Goal: Task Accomplishment & Management: Complete application form

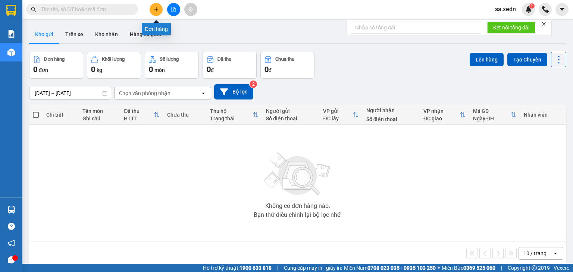
click at [155, 10] on icon "plus" at bounding box center [156, 9] width 5 height 5
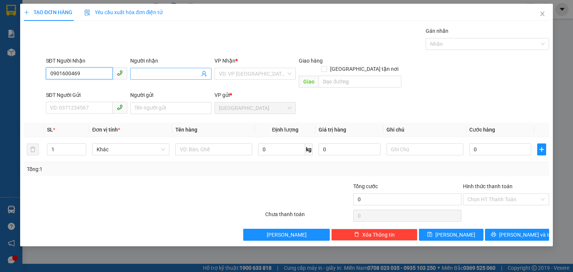
type input "0901600469"
click at [142, 73] on input "Người nhận" at bounding box center [167, 74] width 65 height 8
type input "XIU"
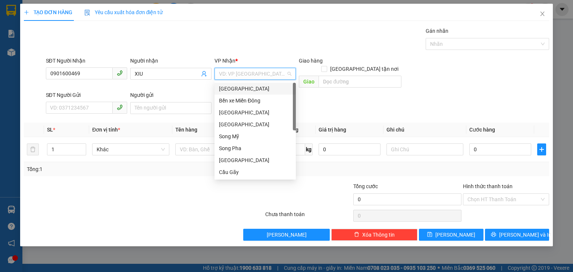
click at [232, 76] on input "search" at bounding box center [252, 73] width 67 height 11
click at [227, 126] on div "Quảng Sơn" at bounding box center [255, 125] width 72 height 8
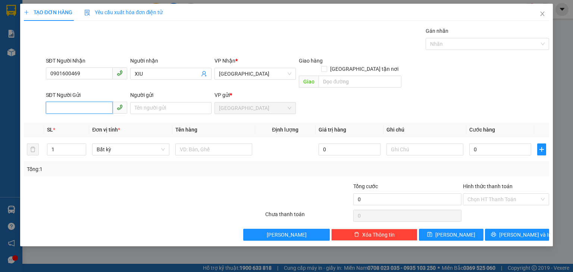
click at [87, 102] on input "SĐT Người Gửi" at bounding box center [79, 108] width 67 height 12
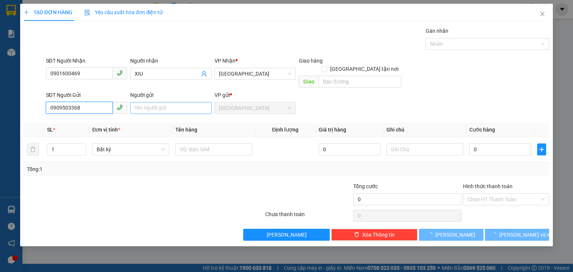
type input "0909503368"
click at [140, 102] on input "Người gửi" at bounding box center [170, 108] width 81 height 12
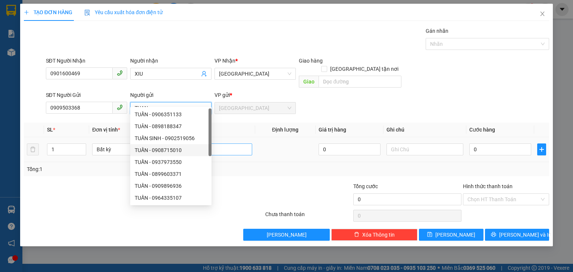
type input "TUAN"
click at [225, 144] on input "text" at bounding box center [213, 150] width 77 height 12
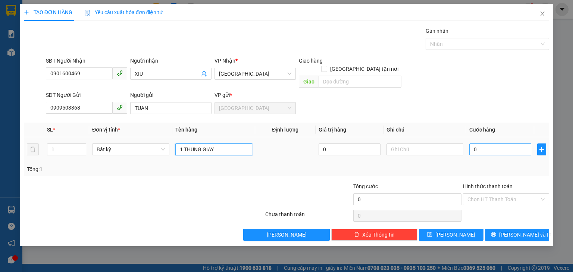
type input "1 THUNG GIAY"
click at [476, 144] on input "0" at bounding box center [500, 150] width 62 height 12
type input "5"
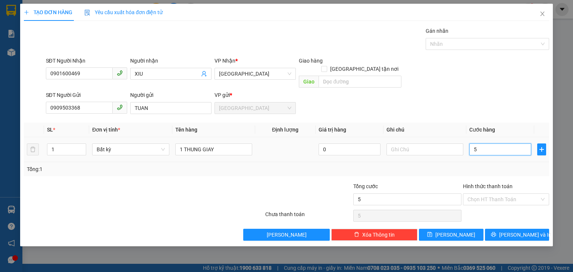
type input "50"
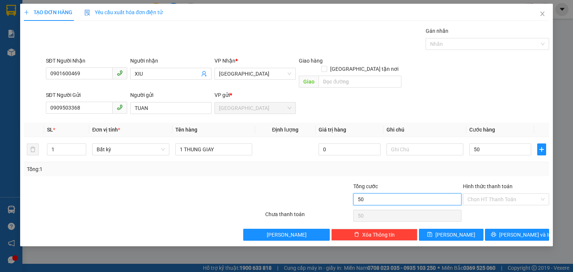
type input "50.000"
drag, startPoint x: 433, startPoint y: 186, endPoint x: 459, endPoint y: 189, distance: 26.3
click at [433, 194] on input "50.000" at bounding box center [407, 200] width 108 height 12
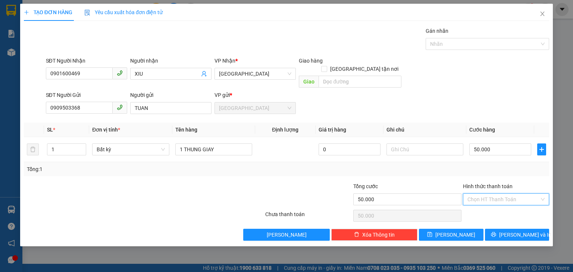
drag, startPoint x: 474, startPoint y: 191, endPoint x: 478, endPoint y: 197, distance: 7.5
click at [475, 194] on input "Hình thức thanh toán" at bounding box center [503, 199] width 72 height 11
click at [480, 204] on div "Tại văn phòng" at bounding box center [505, 206] width 77 height 8
type input "0"
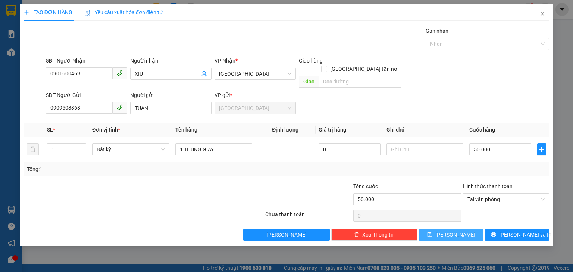
click at [475, 229] on button "Lưu" at bounding box center [451, 235] width 65 height 12
type input "0"
